Goal: Information Seeking & Learning: Learn about a topic

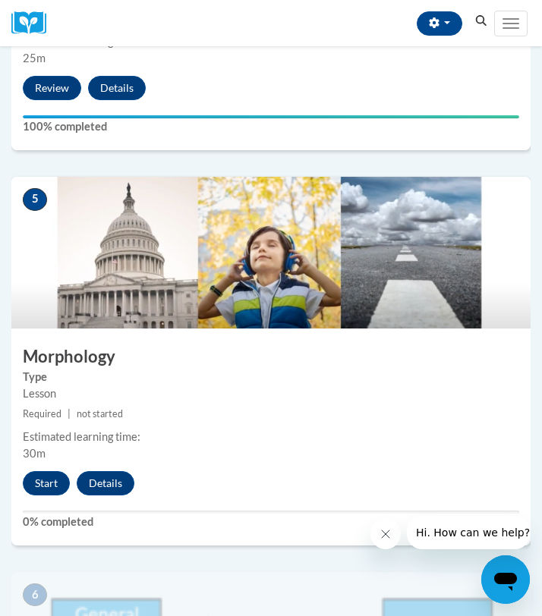
scroll to position [1838, 0]
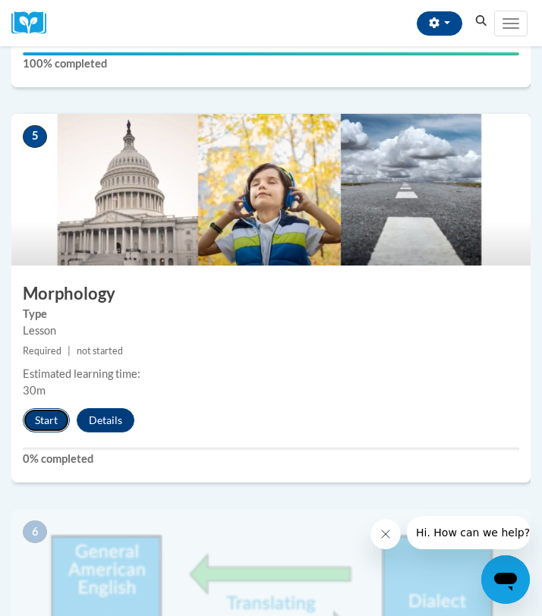
click at [47, 408] on button "Start" at bounding box center [46, 420] width 47 height 24
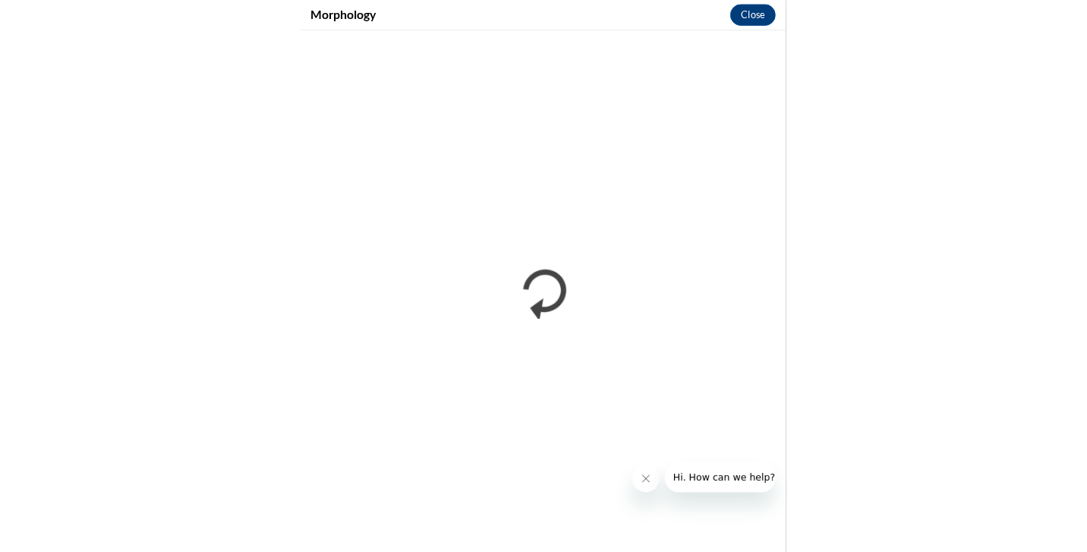
scroll to position [1679, 0]
